Goal: Task Accomplishment & Management: Complete application form

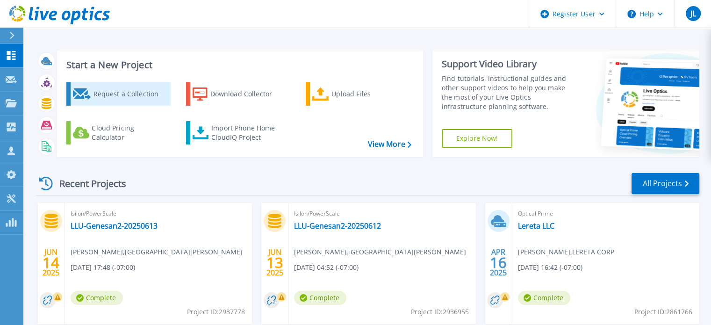
click at [108, 99] on div "Request a Collection" at bounding box center [130, 94] width 75 height 19
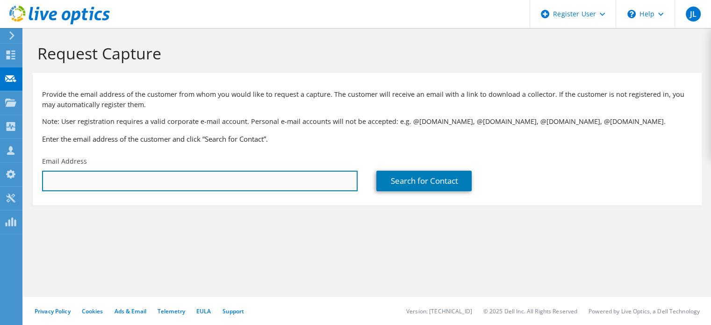
click at [252, 179] on input "text" at bounding box center [200, 181] width 316 height 21
type input "v"
paste input "Anthony Mauro (amauro@execproinc.com)"
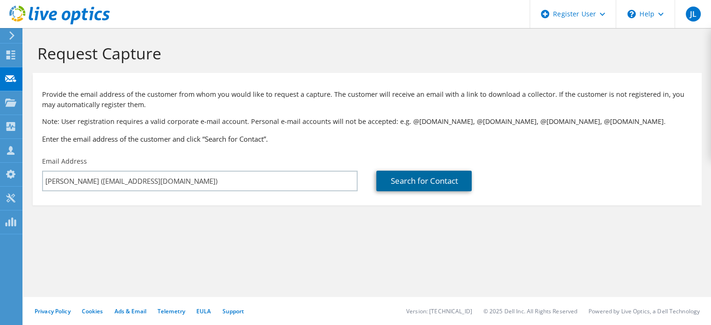
click at [389, 181] on link "Search for Contact" at bounding box center [423, 181] width 95 height 21
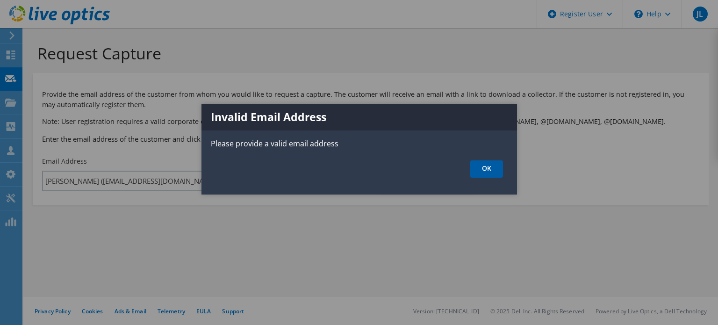
click at [486, 163] on link "OK" at bounding box center [486, 168] width 33 height 17
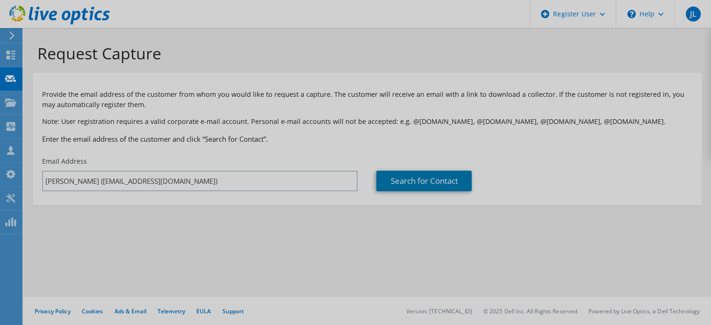
click at [208, 186] on div at bounding box center [355, 162] width 711 height 325
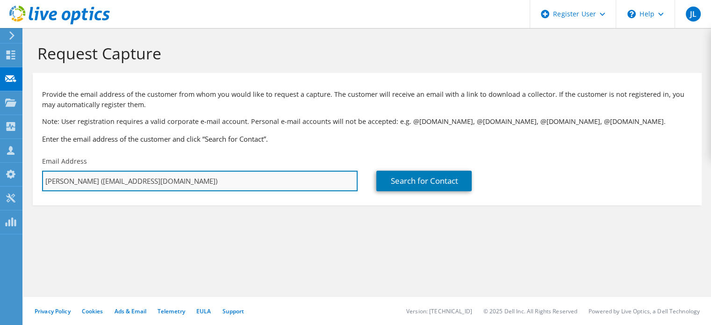
click at [199, 178] on input "Anthony Mauro (amauro@execproinc.com)" at bounding box center [200, 181] width 316 height 21
drag, startPoint x: 100, startPoint y: 178, endPoint x: 33, endPoint y: 190, distance: 67.9
click at [33, 190] on div "Email Address Anthony Mauro (amauro@execproinc.com" at bounding box center [200, 174] width 334 height 44
type input "amauro@execproinc.com"
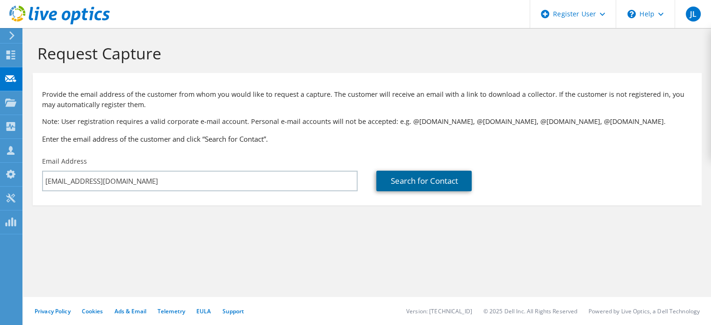
click at [421, 185] on link "Search for Contact" at bounding box center [423, 181] width 95 height 21
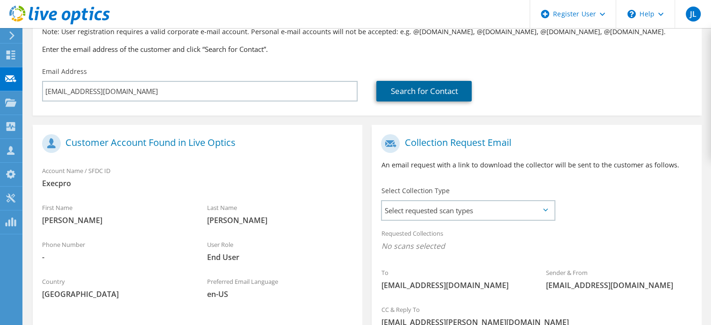
scroll to position [140, 0]
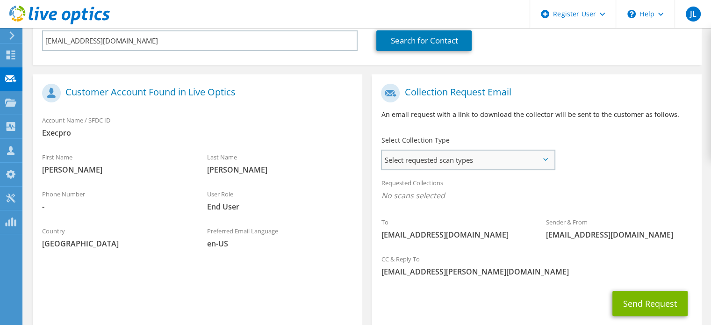
click at [416, 165] on span "Select requested scan types" at bounding box center [468, 160] width 172 height 19
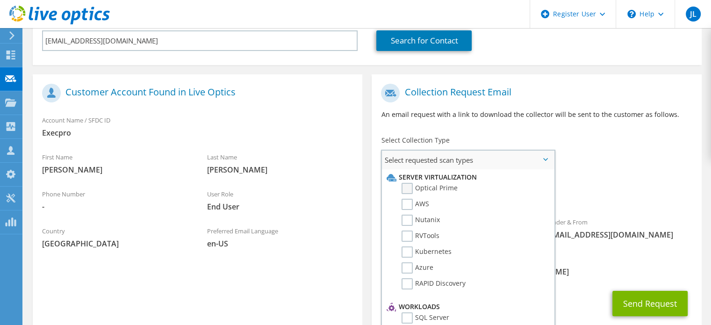
click at [416, 185] on label "Optical Prime" at bounding box center [430, 188] width 56 height 11
click at [0, 0] on input "Optical Prime" at bounding box center [0, 0] width 0 height 0
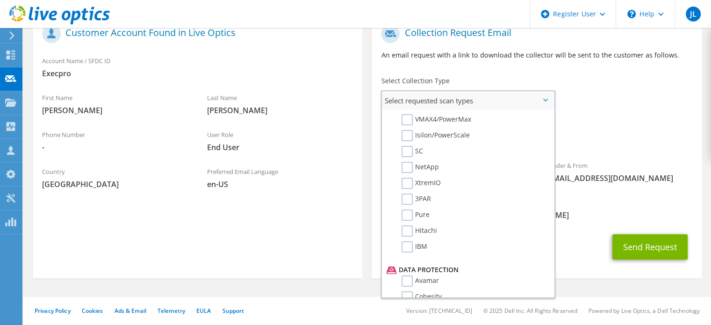
scroll to position [280, 0]
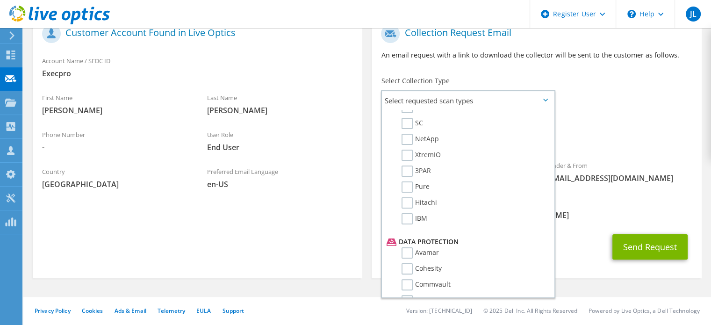
click at [265, 222] on section "Customer Account Found in Live Optics Account Name / SFDC ID Execpro First Name…" at bounding box center [198, 146] width 330 height 263
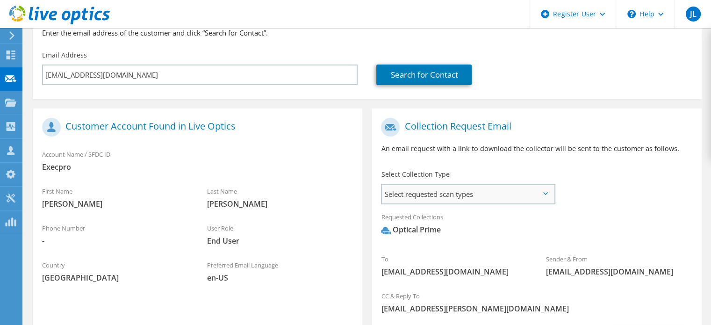
scroll to position [200, 0]
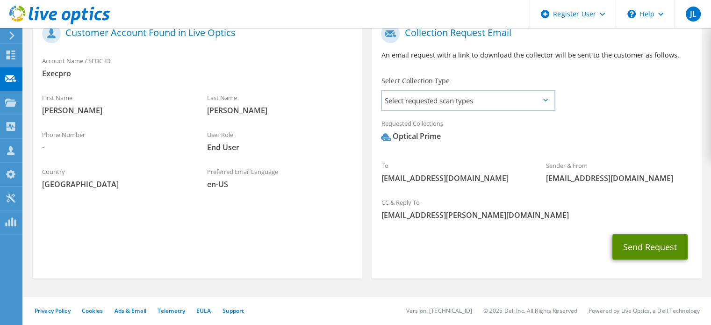
click at [630, 239] on button "Send Request" at bounding box center [649, 246] width 75 height 25
